Goal: Task Accomplishment & Management: Use online tool/utility

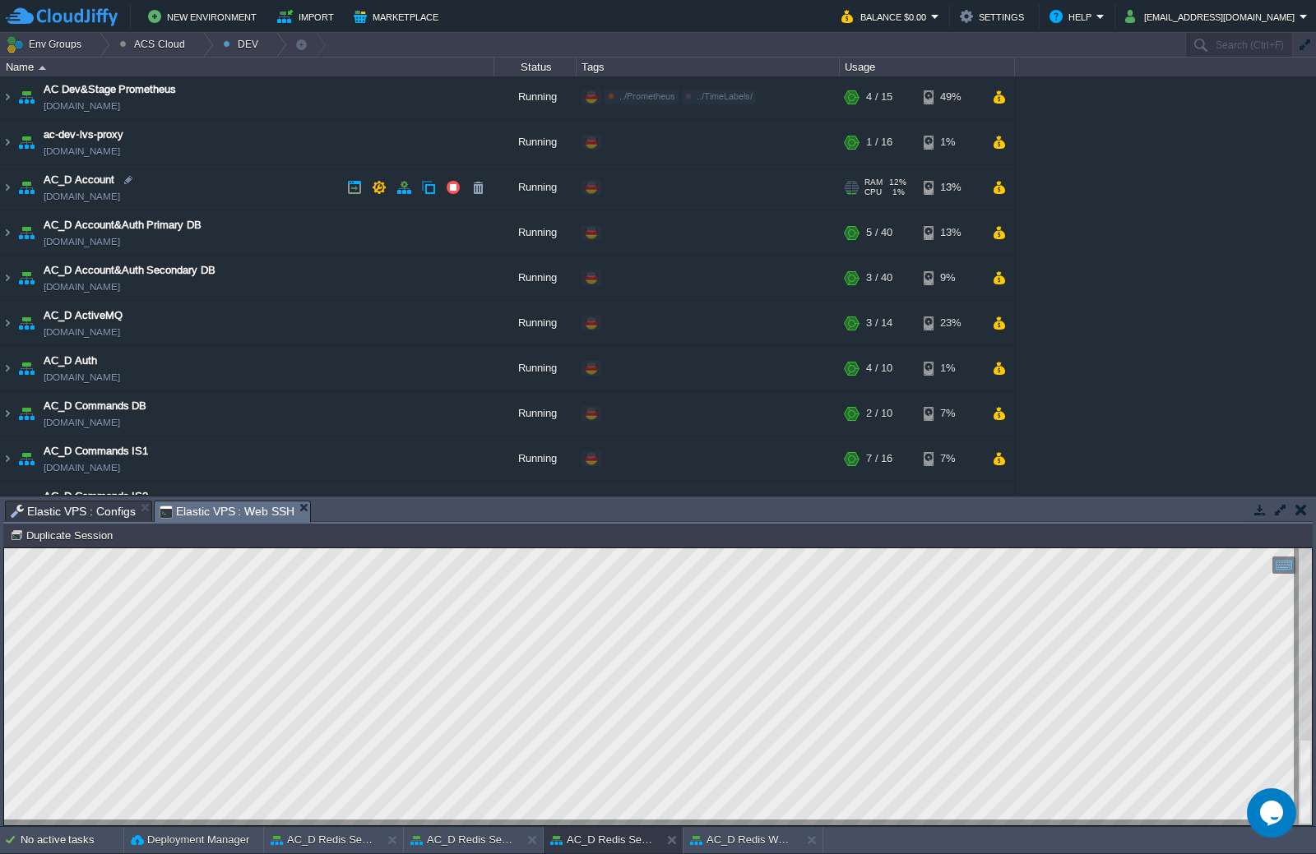
scroll to position [74, 0]
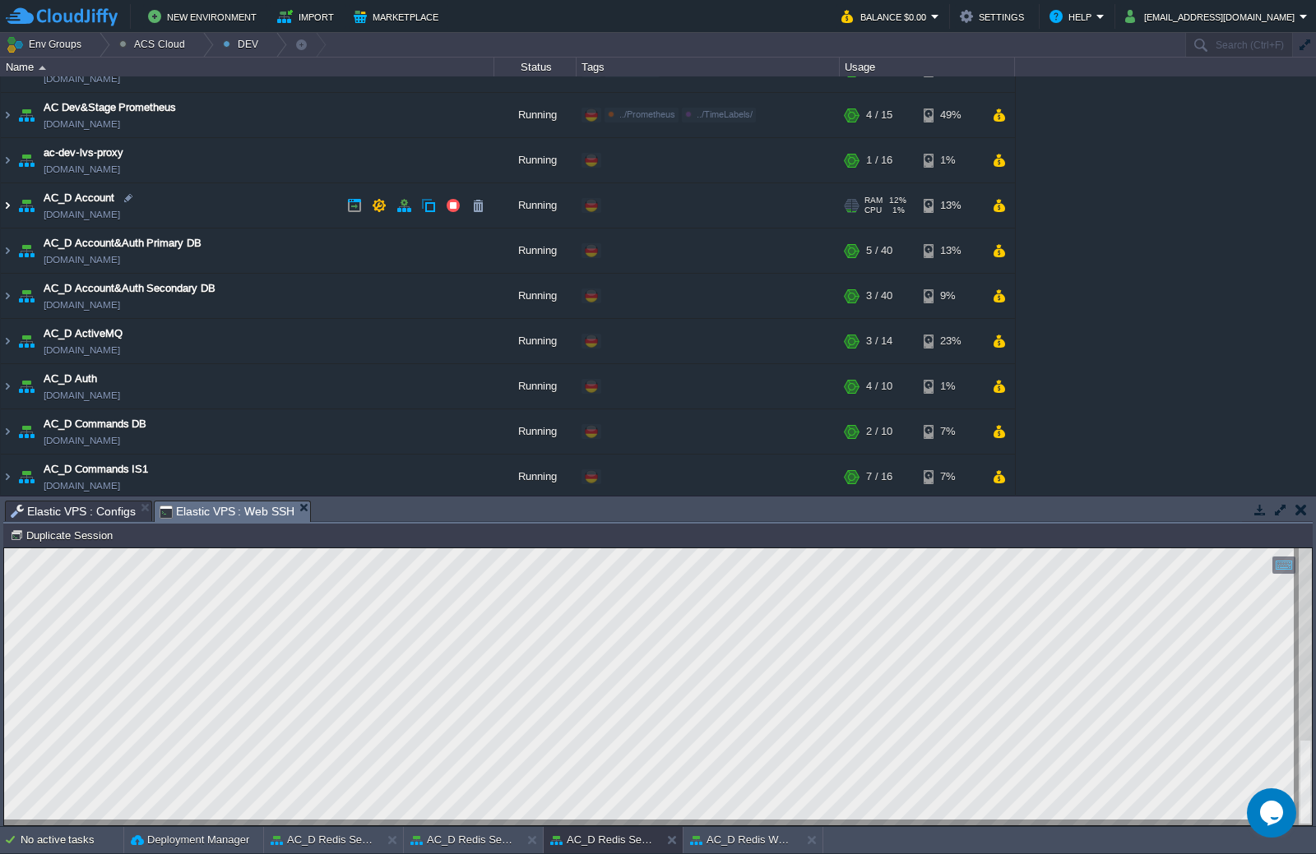
click at [5, 210] on img at bounding box center [7, 205] width 13 height 44
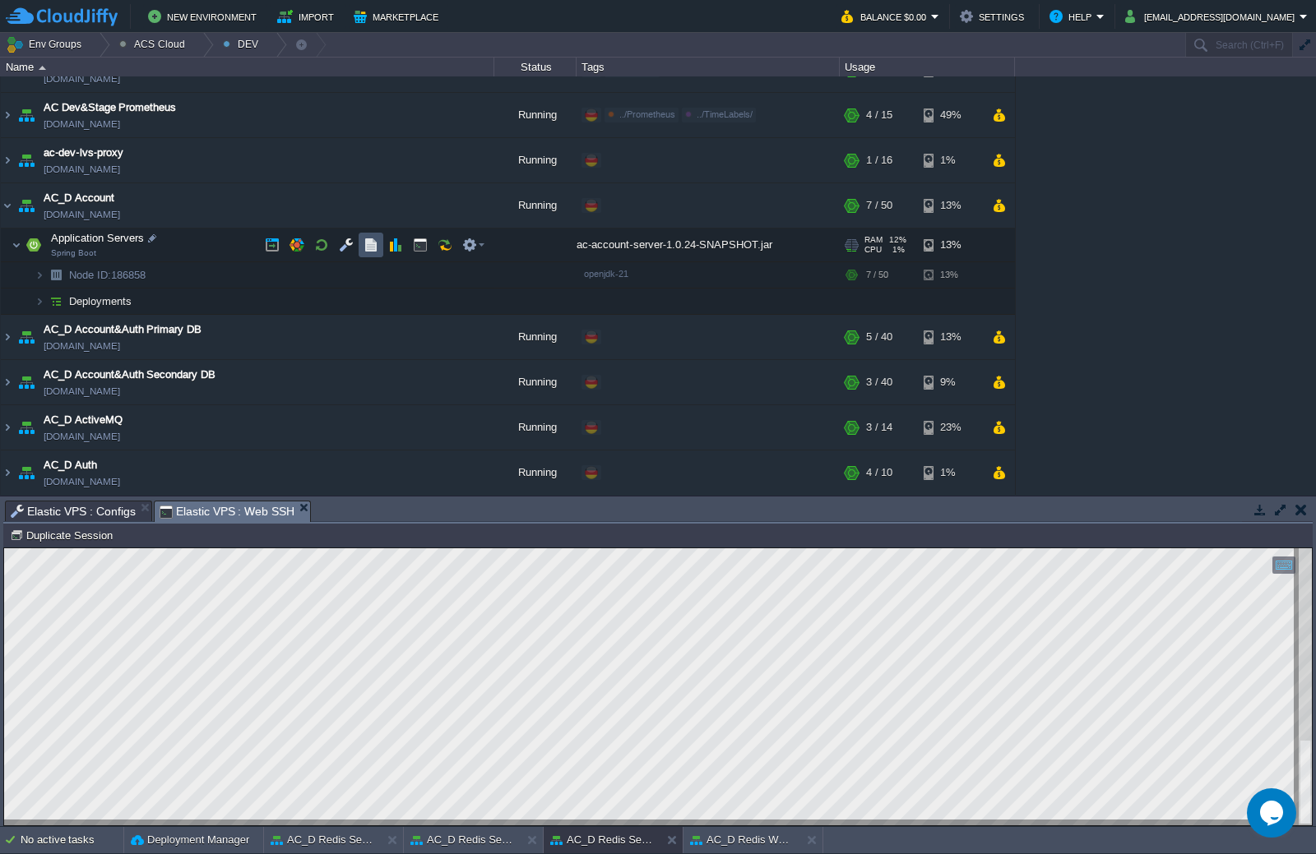
click at [368, 248] on button "button" at bounding box center [370, 245] width 15 height 15
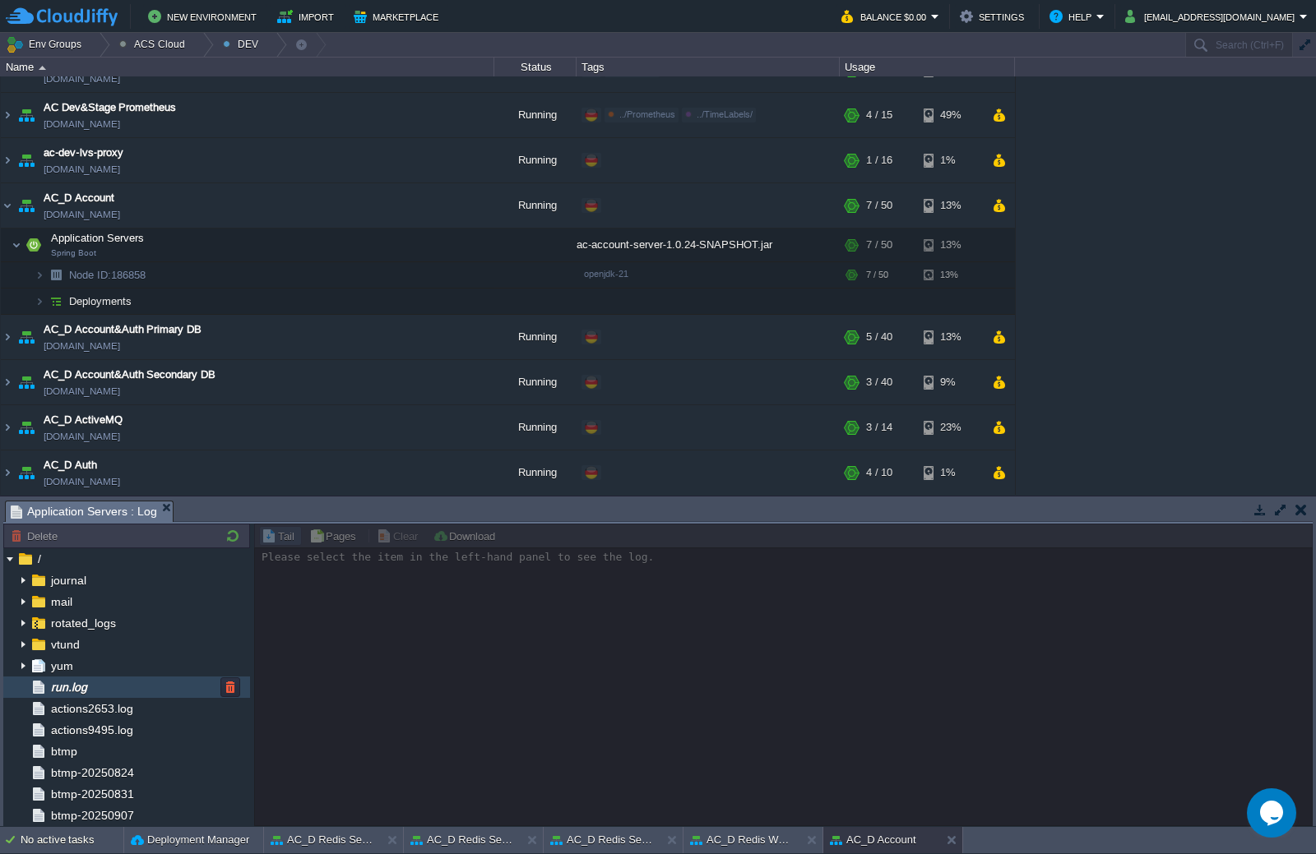
click at [96, 696] on div "run.log" at bounding box center [126, 687] width 247 height 21
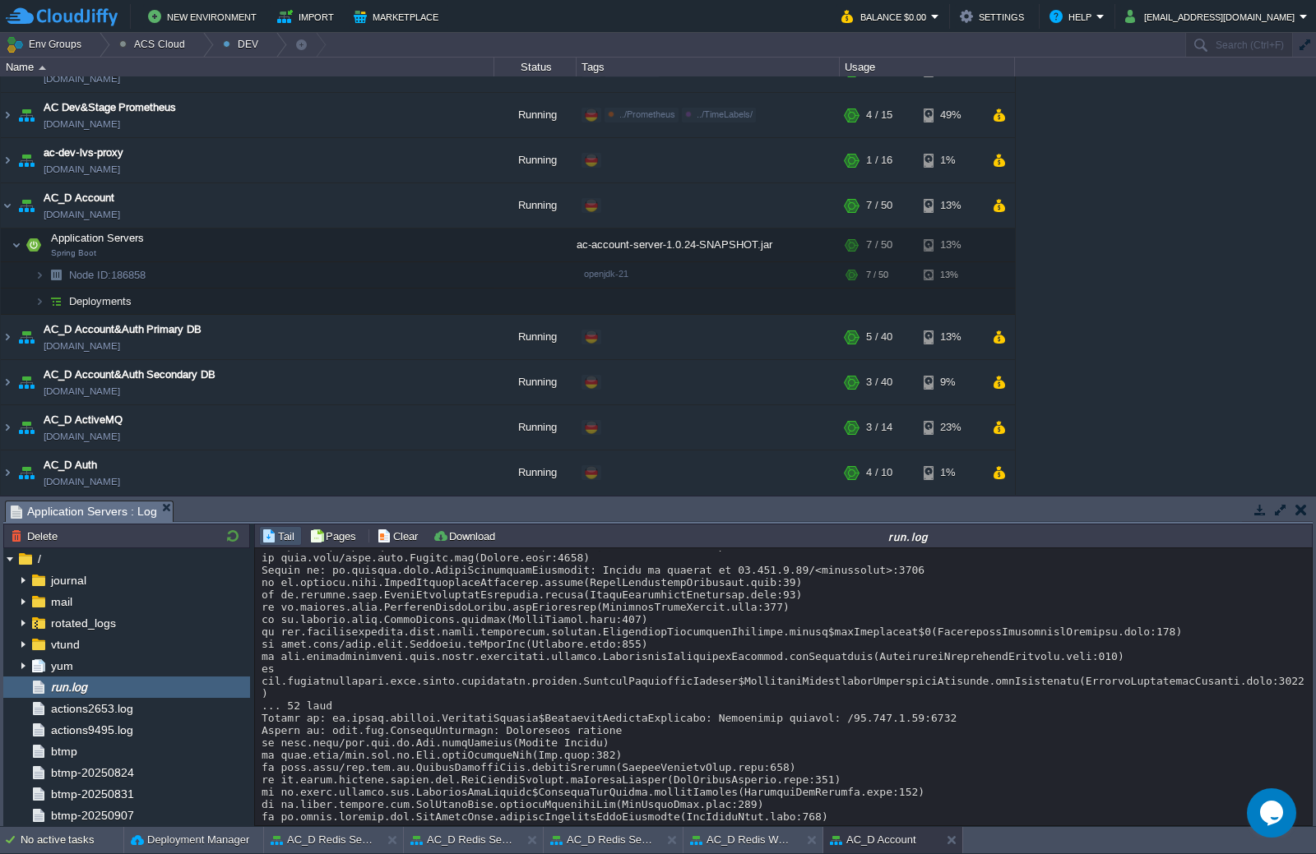
scroll to position [11661, 0]
drag, startPoint x: 774, startPoint y: 664, endPoint x: 865, endPoint y: 662, distance: 91.3
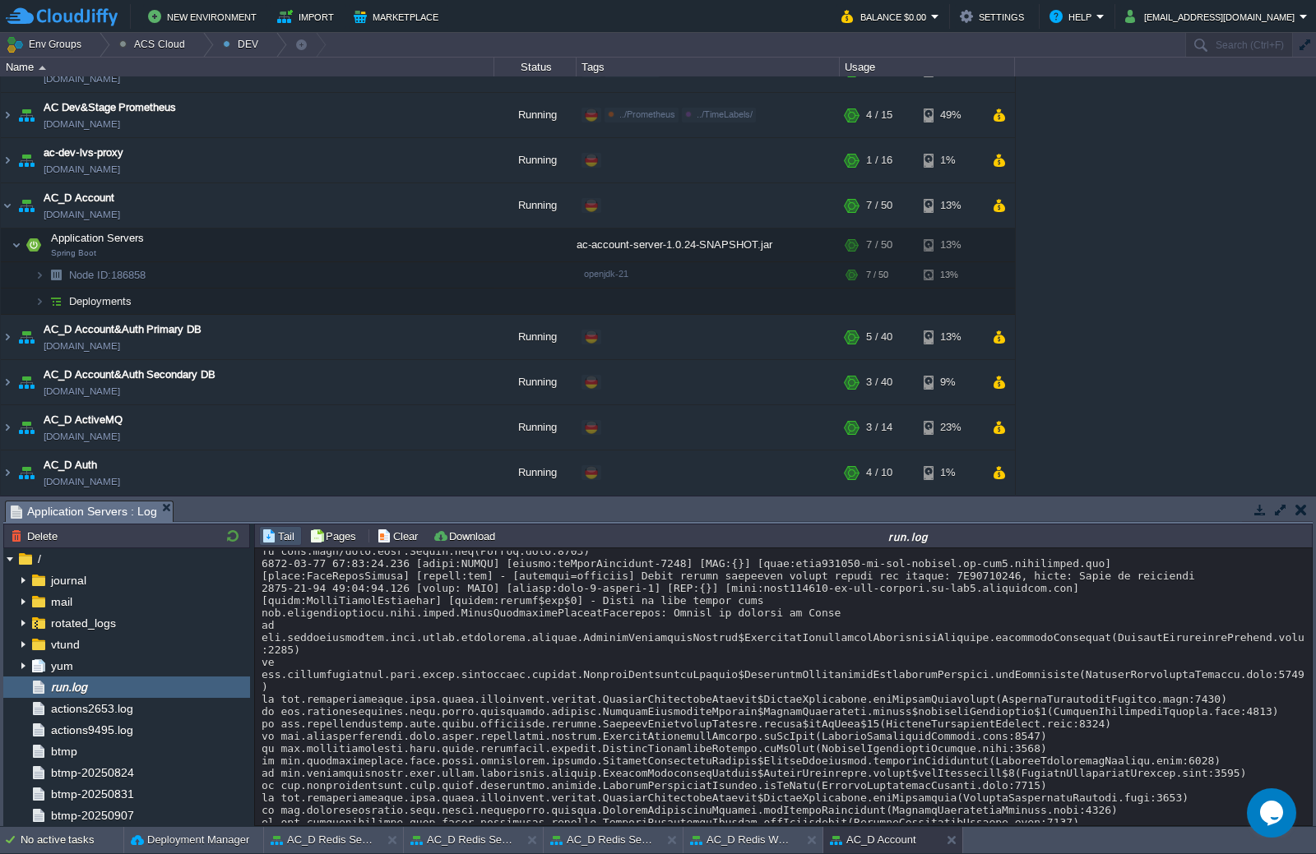
scroll to position [12072, 0]
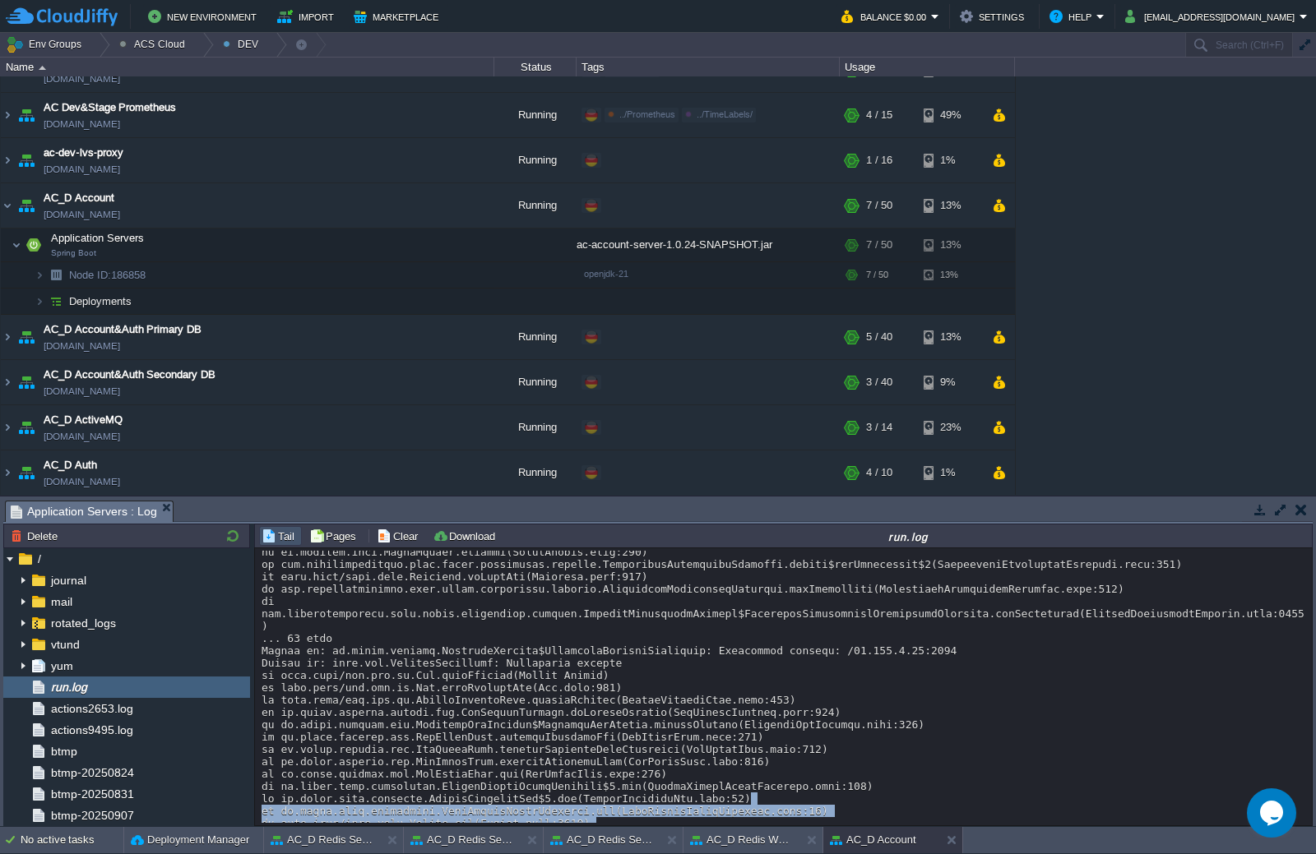
drag, startPoint x: 1309, startPoint y: 810, endPoint x: 1311, endPoint y: 836, distance: 25.5
click at [1311, 836] on body "New Environment Import Marketplace Bonus $0.00 Upgrade Account Balance $0.00 Se…" at bounding box center [658, 427] width 1316 height 854
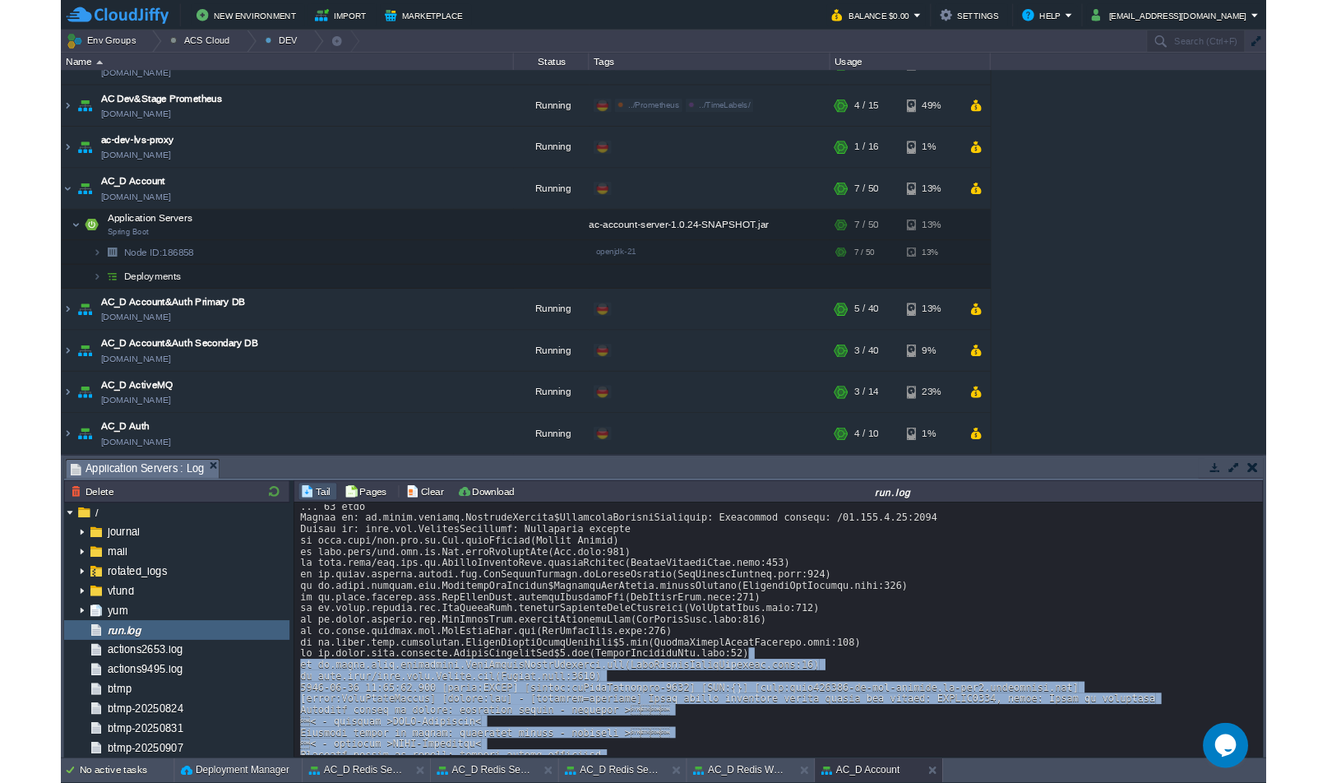
scroll to position [12565, 0]
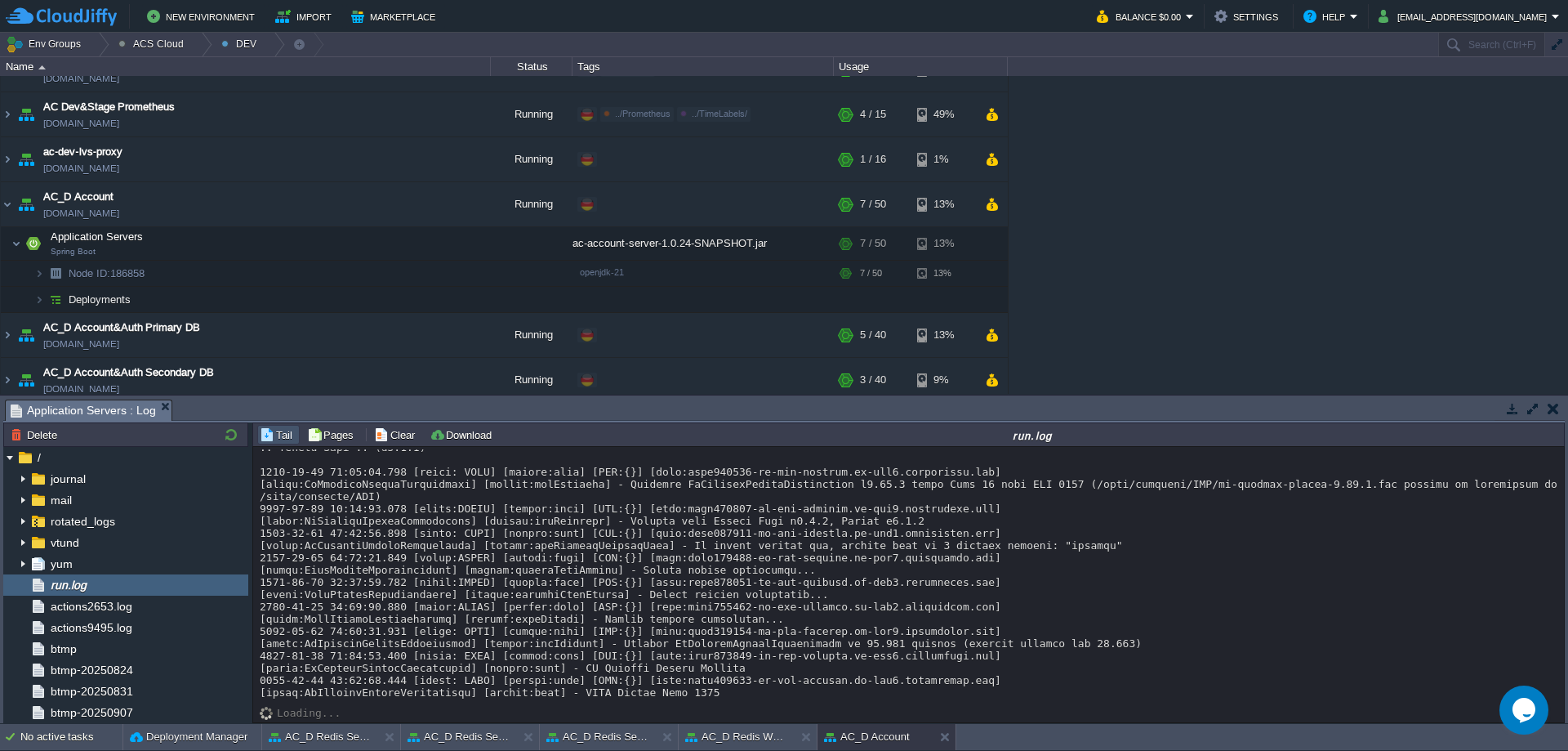
scroll to position [12225, 0]
